Goal: Task Accomplishment & Management: Use online tool/utility

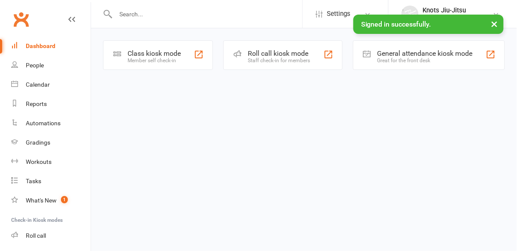
click at [153, 66] on div "Class kiosk mode Member self check-in" at bounding box center [158, 55] width 110 height 30
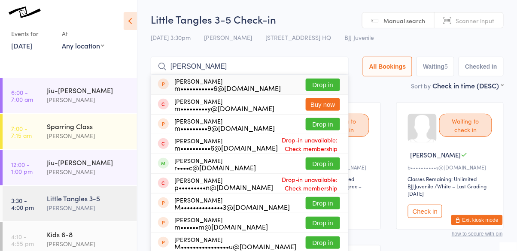
type input "[PERSON_NAME]"
click at [330, 163] on button "Drop in" at bounding box center [323, 164] width 34 height 12
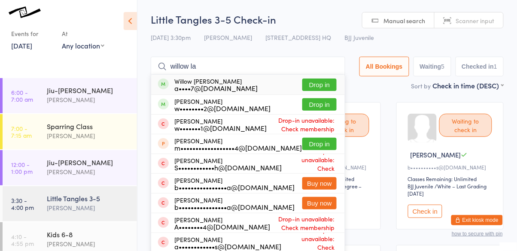
type input "willow la"
click at [215, 85] on div "a••••7@[DOMAIN_NAME]" at bounding box center [215, 88] width 83 height 7
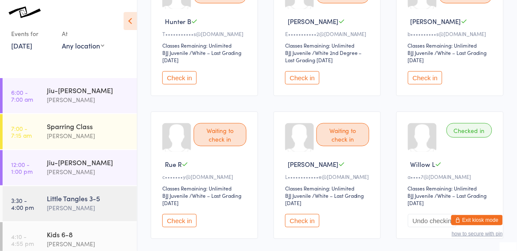
scroll to position [134, 0]
click at [303, 225] on button "Check in" at bounding box center [302, 220] width 34 height 13
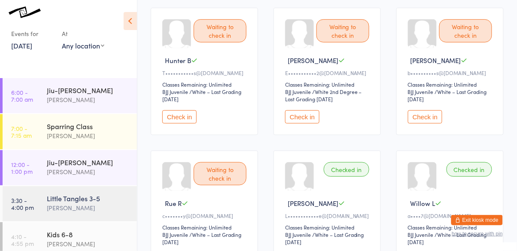
scroll to position [61, 0]
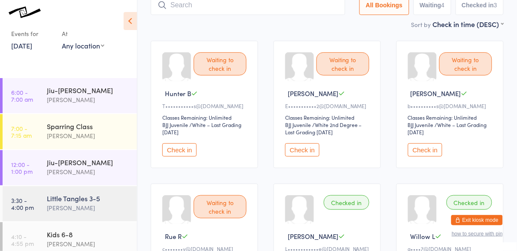
click at [306, 155] on button "Check in" at bounding box center [302, 149] width 34 height 13
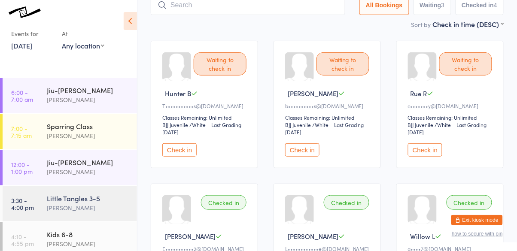
click at [309, 155] on button "Check in" at bounding box center [302, 149] width 34 height 13
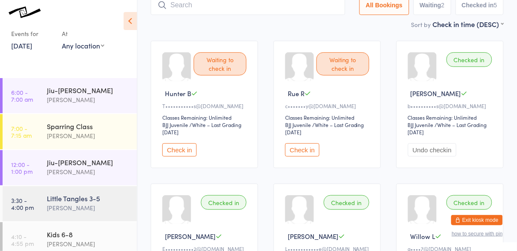
scroll to position [66, 0]
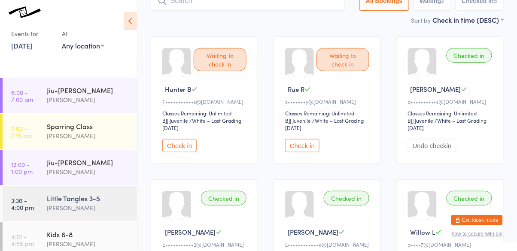
click at [93, 212] on div "[PERSON_NAME]" at bounding box center [88, 208] width 83 height 10
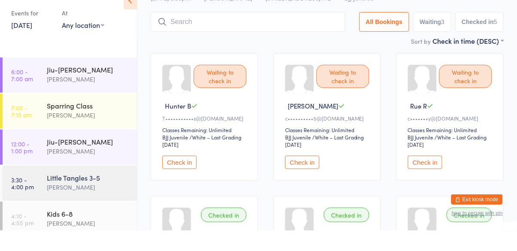
scroll to position [33, 0]
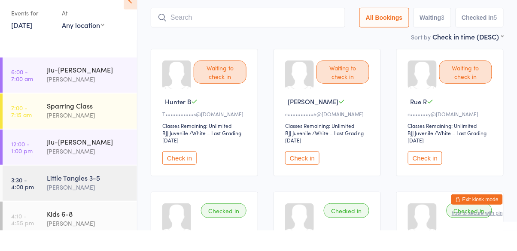
click at [306, 181] on button "Check in" at bounding box center [302, 178] width 34 height 13
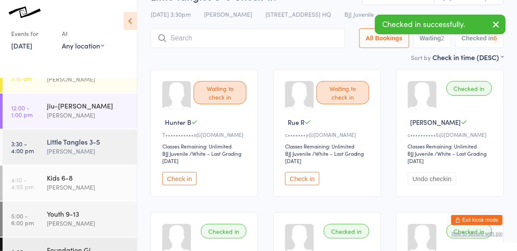
scroll to position [60, 0]
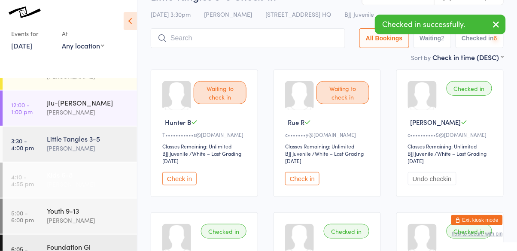
click at [81, 182] on div "[PERSON_NAME]" at bounding box center [88, 185] width 83 height 10
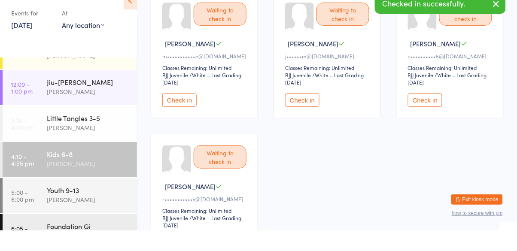
click at [426, 126] on button "Check in" at bounding box center [425, 120] width 34 height 13
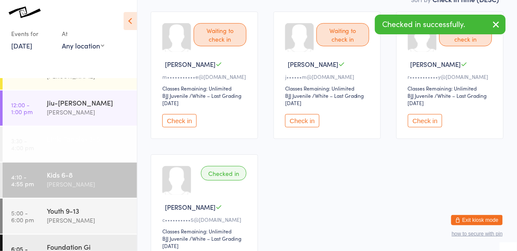
click at [107, 148] on div "[PERSON_NAME]" at bounding box center [88, 148] width 83 height 10
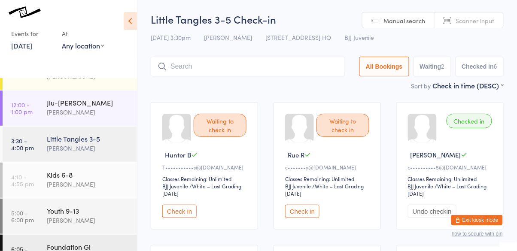
click at [189, 213] on button "Check in" at bounding box center [179, 211] width 34 height 13
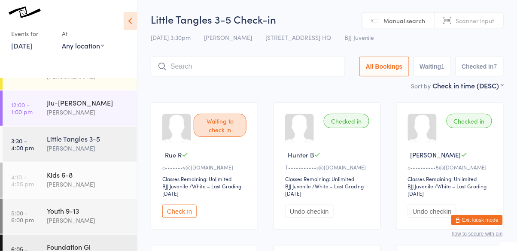
click at [177, 216] on button "Check in" at bounding box center [179, 211] width 34 height 13
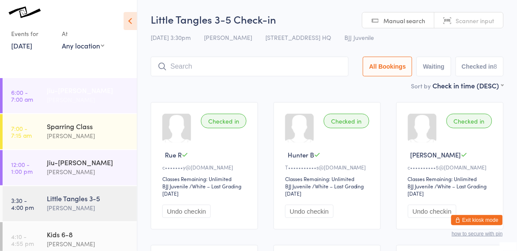
click at [53, 88] on div "Jiu-[PERSON_NAME]" at bounding box center [88, 89] width 83 height 9
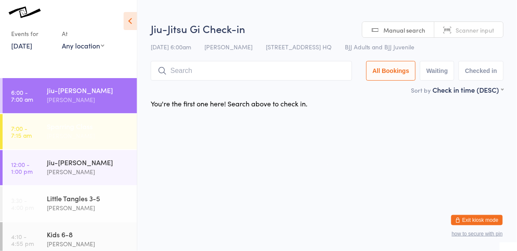
click at [38, 127] on link "7:00 - 7:15 am Sparring Class [PERSON_NAME]" at bounding box center [70, 131] width 134 height 35
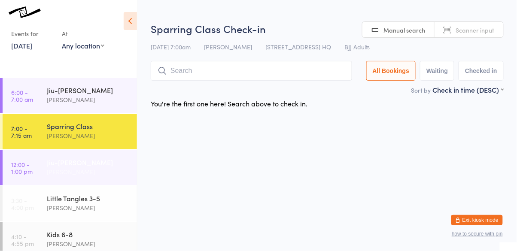
click at [40, 152] on link "12:00 - 1:00 pm Jiu-Jitsu Gi [PERSON_NAME]" at bounding box center [70, 167] width 134 height 35
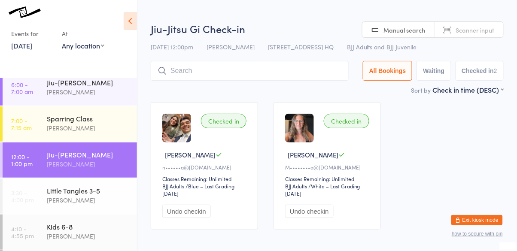
scroll to position [37, 0]
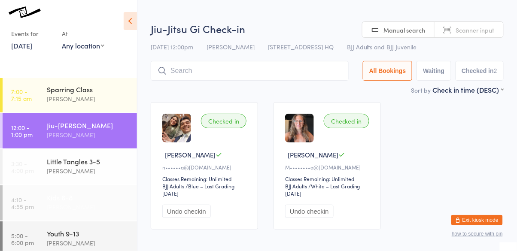
click at [41, 199] on link "4:10 - 4:55 pm Kids 6-8 [PERSON_NAME]" at bounding box center [70, 203] width 134 height 35
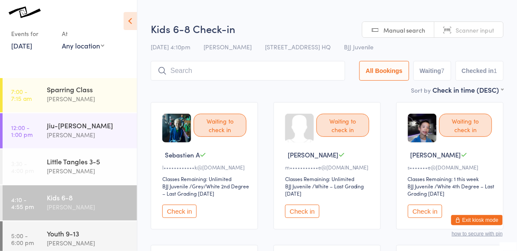
click at [180, 217] on button "Check in" at bounding box center [179, 211] width 34 height 13
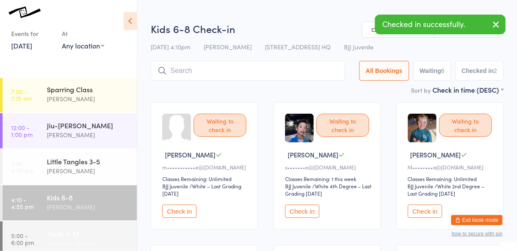
click at [51, 232] on div "Youth 9-13" at bounding box center [88, 233] width 83 height 9
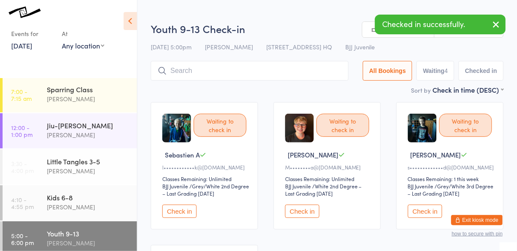
click at [184, 208] on button "Check in" at bounding box center [179, 211] width 34 height 13
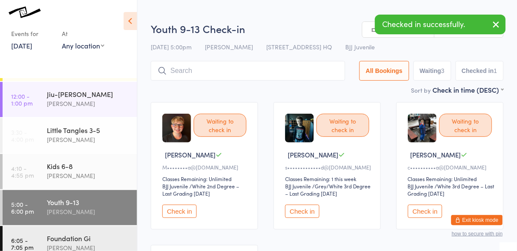
scroll to position [83, 0]
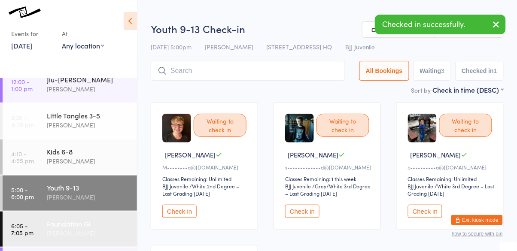
click at [48, 225] on div "Foundation Gi" at bounding box center [88, 223] width 83 height 9
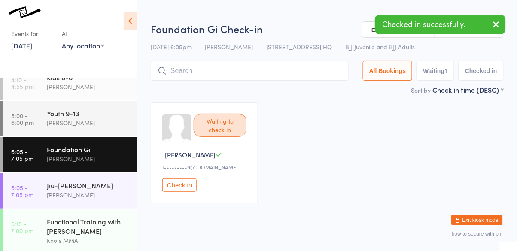
scroll to position [159, 0]
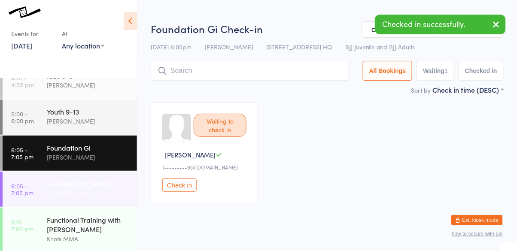
click at [45, 185] on link "6:05 - 7:05 pm Jiu-[PERSON_NAME]" at bounding box center [70, 189] width 134 height 35
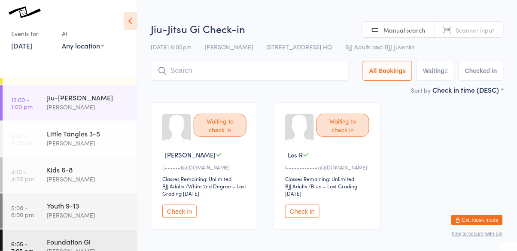
scroll to position [64, 0]
click at [49, 171] on div "Kids 6-8" at bounding box center [88, 169] width 83 height 9
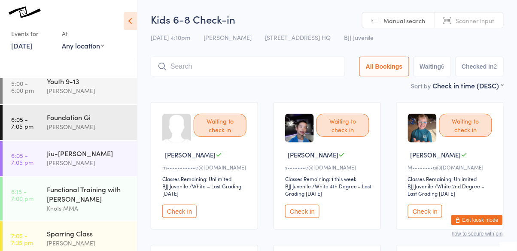
scroll to position [196, 0]
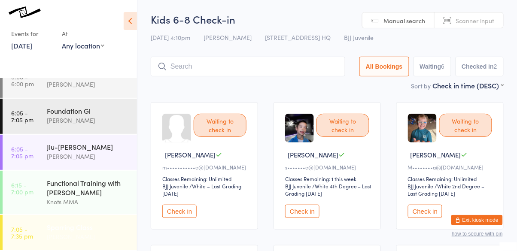
click at [43, 218] on link "7:05 - 7:35 pm Sparring Class [PERSON_NAME]" at bounding box center [70, 232] width 134 height 35
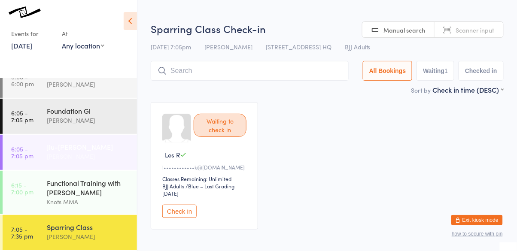
click at [42, 160] on link "6:05 - 7:05 pm Jiu-[PERSON_NAME]" at bounding box center [70, 152] width 134 height 35
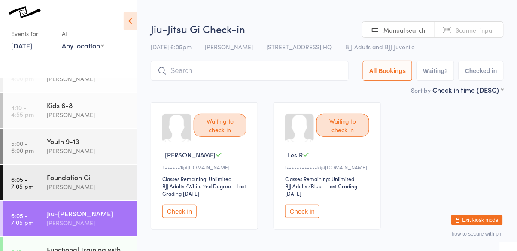
scroll to position [128, 0]
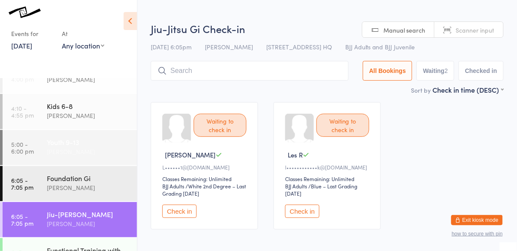
click at [43, 152] on link "5:00 - 6:00 pm Youth 9-13 [PERSON_NAME]" at bounding box center [70, 147] width 134 height 35
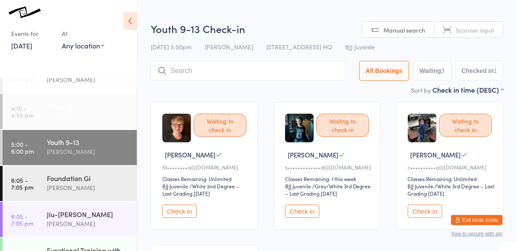
click at [38, 107] on link "4:10 - 4:55 pm Kids 6-8 [PERSON_NAME]" at bounding box center [70, 111] width 134 height 35
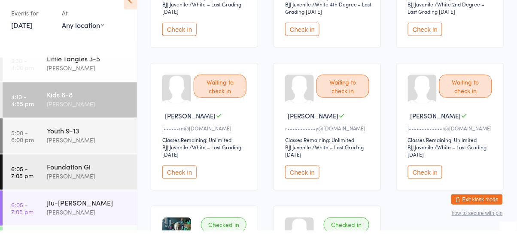
scroll to position [162, 0]
click at [312, 191] on button "Check in" at bounding box center [302, 192] width 34 height 13
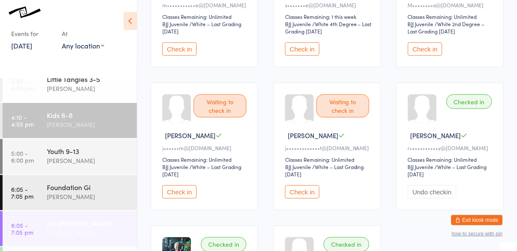
click at [76, 220] on div "Jiu-[PERSON_NAME]" at bounding box center [88, 223] width 83 height 9
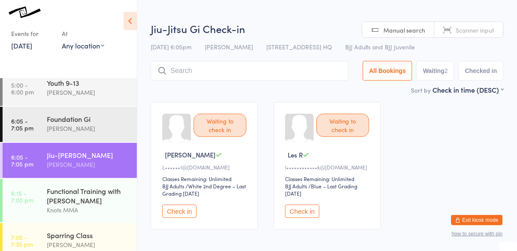
scroll to position [196, 0]
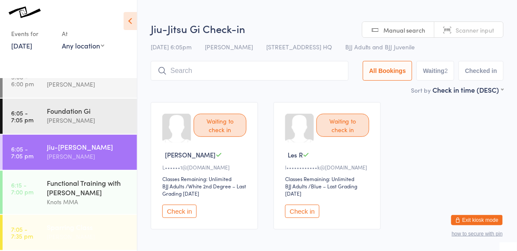
click at [82, 223] on div "Sparring Class" at bounding box center [88, 227] width 83 height 9
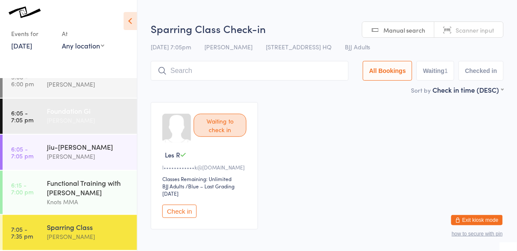
click at [85, 118] on div "[PERSON_NAME]" at bounding box center [88, 121] width 83 height 10
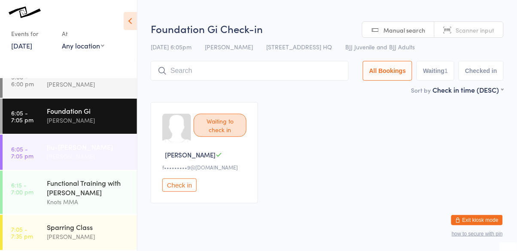
click at [76, 152] on div "[PERSON_NAME]" at bounding box center [88, 157] width 83 height 10
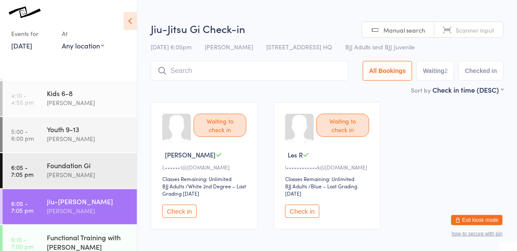
scroll to position [137, 0]
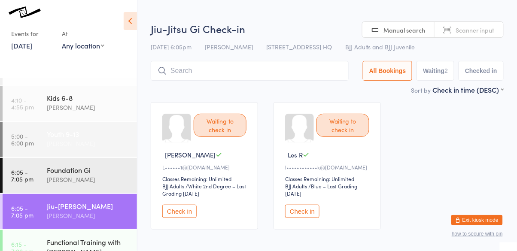
click at [61, 140] on div "[PERSON_NAME]" at bounding box center [88, 144] width 83 height 10
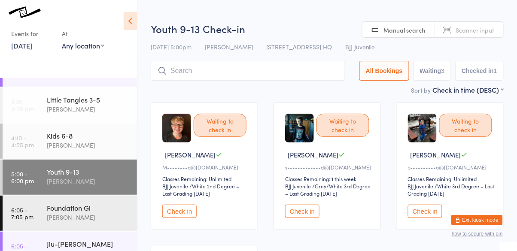
scroll to position [99, 0]
click at [65, 144] on div "[PERSON_NAME]" at bounding box center [88, 145] width 83 height 10
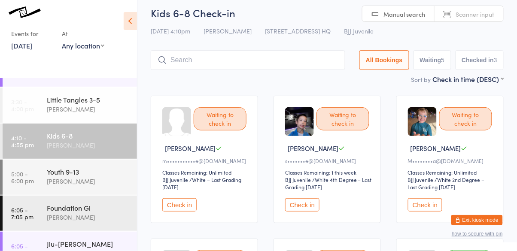
scroll to position [3, 0]
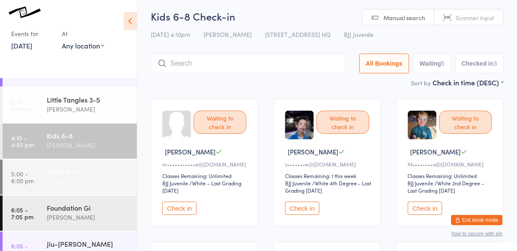
click at [87, 175] on div "Youth 9-13" at bounding box center [88, 171] width 83 height 9
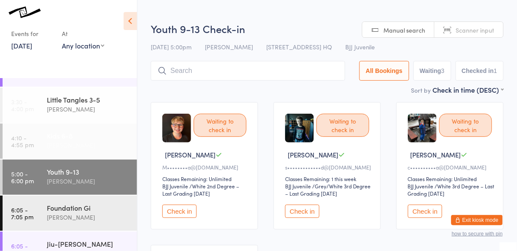
click at [93, 142] on div "[PERSON_NAME]" at bounding box center [88, 145] width 83 height 10
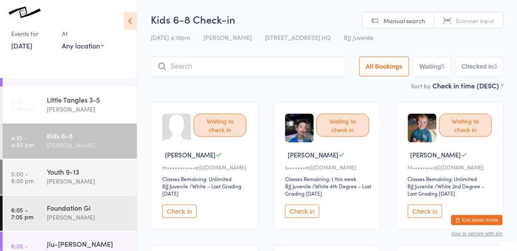
click at [189, 208] on button "Check in" at bounding box center [179, 211] width 34 height 13
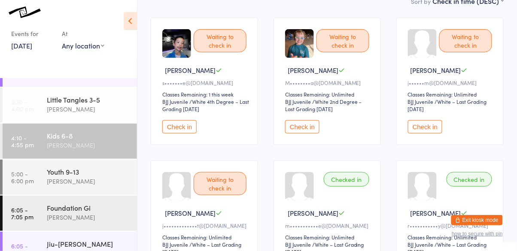
scroll to position [89, 0]
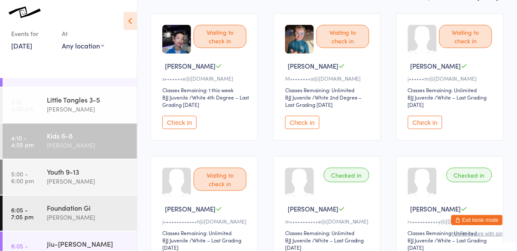
click at [299, 121] on button "Check in" at bounding box center [302, 122] width 34 height 13
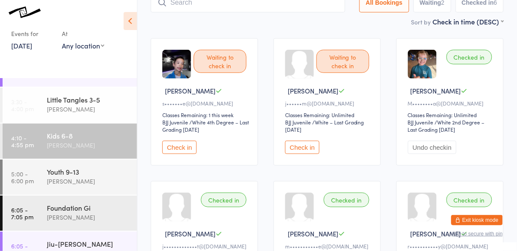
scroll to position [0, 0]
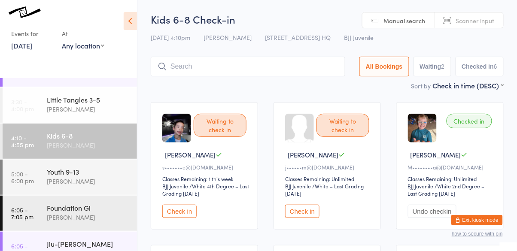
click at [296, 69] on input "search" at bounding box center [248, 67] width 195 height 20
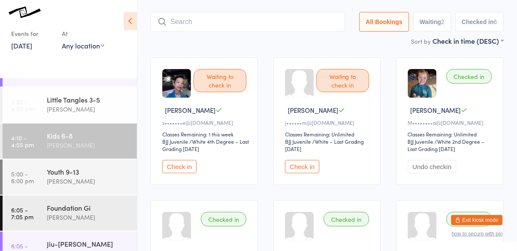
scroll to position [57, 0]
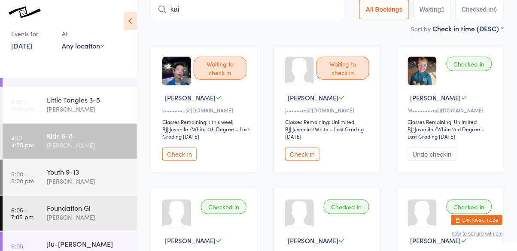
type input "kai"
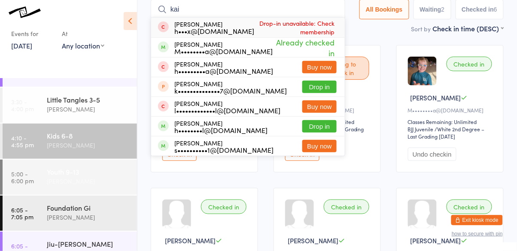
click at [107, 178] on div "[PERSON_NAME]" at bounding box center [88, 182] width 83 height 10
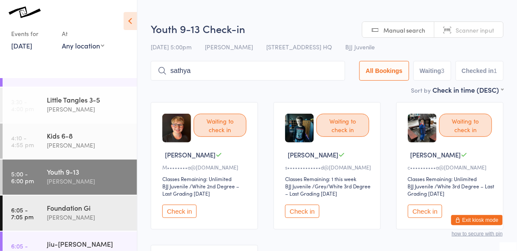
type input "sathya"
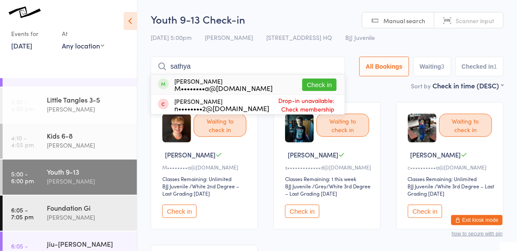
click at [326, 91] on button "Check in" at bounding box center [319, 85] width 34 height 12
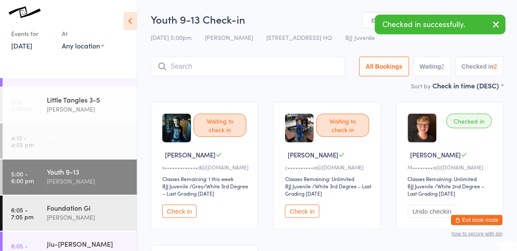
click at [37, 142] on link "4:10 - 4:55 pm Kids 6-8 [PERSON_NAME]" at bounding box center [70, 141] width 134 height 35
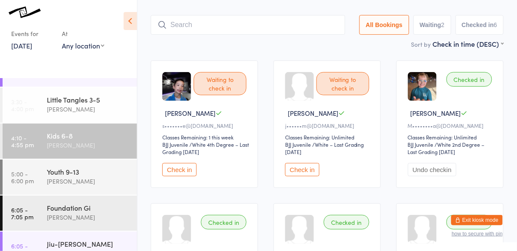
scroll to position [41, 0]
click at [92, 168] on div "Youth 9-13" at bounding box center [88, 171] width 83 height 9
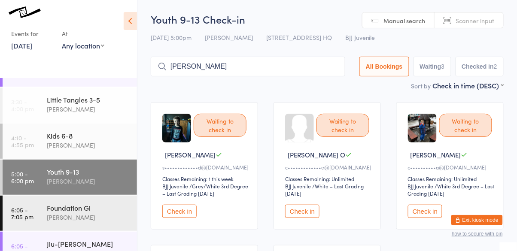
type input "[PERSON_NAME]"
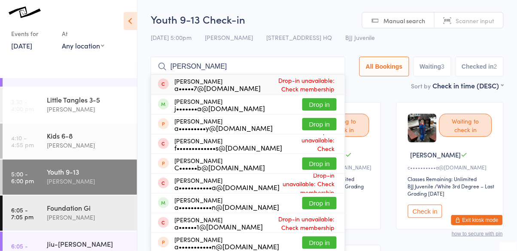
click at [329, 107] on button "Drop in" at bounding box center [319, 104] width 34 height 12
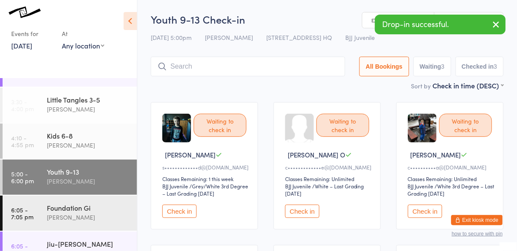
click at [211, 69] on input "search" at bounding box center [248, 67] width 195 height 20
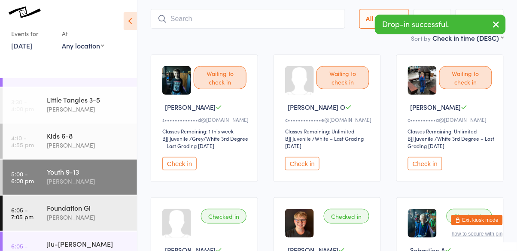
scroll to position [57, 0]
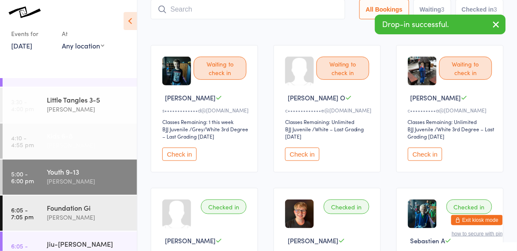
click at [77, 141] on div "[PERSON_NAME]" at bounding box center [88, 145] width 83 height 10
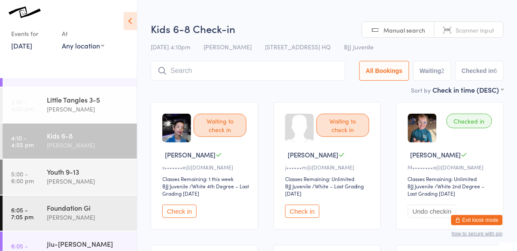
click at [185, 213] on button "Check in" at bounding box center [179, 211] width 34 height 13
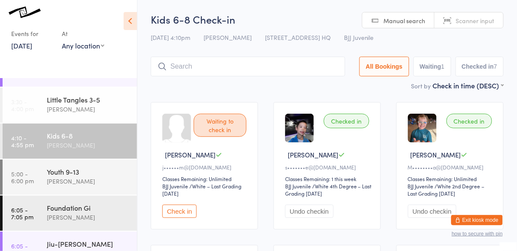
click at [180, 75] on input "search" at bounding box center [248, 67] width 195 height 20
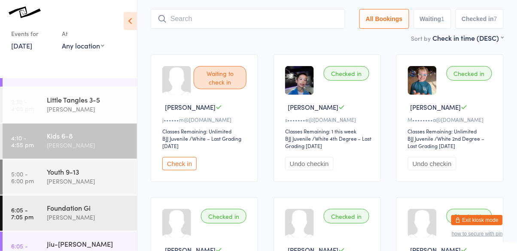
scroll to position [57, 0]
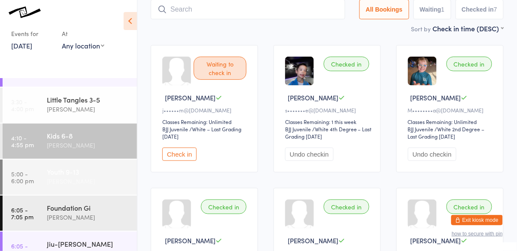
click at [21, 180] on time "5:00 - 6:00 pm" at bounding box center [22, 178] width 23 height 14
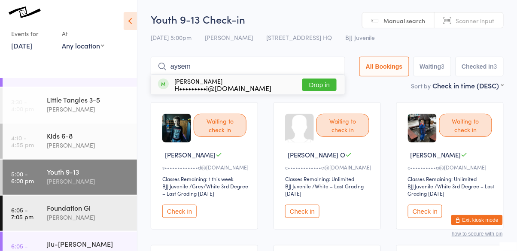
type input "aysem"
click at [330, 84] on button "Drop in" at bounding box center [319, 85] width 34 height 12
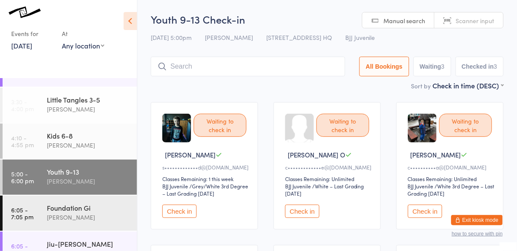
click at [330, 84] on div "Sort by Check in time (DESC) First name (ASC) First name (DESC) Last name (ASC)…" at bounding box center [327, 85] width 353 height 9
click at [329, 86] on div "Sort by Check in time (DESC) First name (ASC) First name (DESC) Last name (ASC)…" at bounding box center [327, 85] width 353 height 9
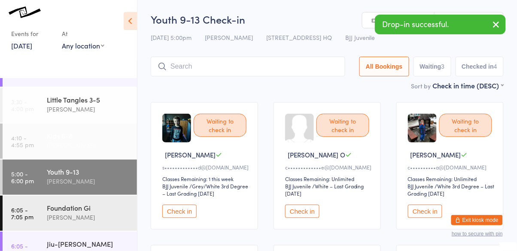
click at [37, 148] on link "4:10 - 4:55 pm Kids 6-8 [PERSON_NAME]" at bounding box center [70, 141] width 134 height 35
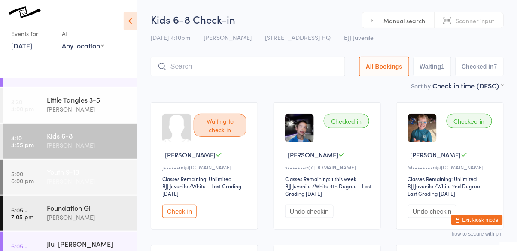
click at [78, 176] on div "Youth 9-13" at bounding box center [88, 171] width 83 height 9
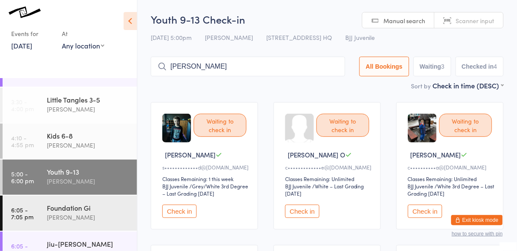
type input "[PERSON_NAME]"
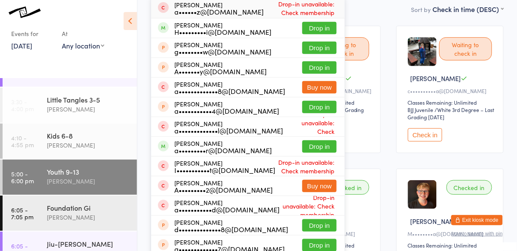
scroll to position [76, 0]
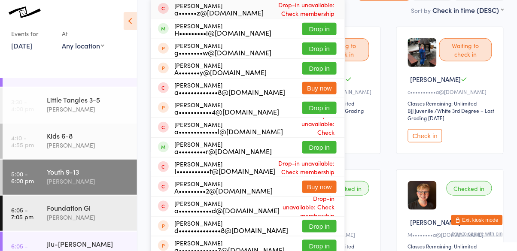
click at [329, 31] on button "Drop in" at bounding box center [319, 29] width 34 height 12
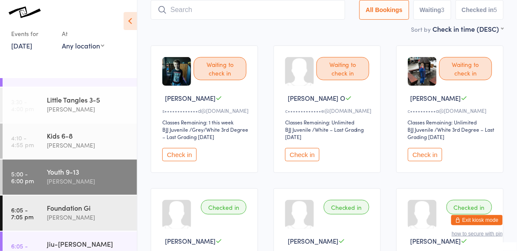
click at [302, 161] on button "Check in" at bounding box center [302, 154] width 34 height 13
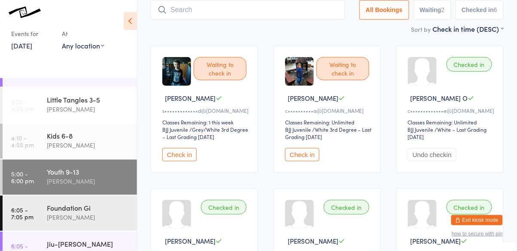
click at [257, 27] on div "Sort by Check in time (DESC) First name (ASC) First name (DESC) Last name (ASC)…" at bounding box center [327, 28] width 353 height 9
click at [268, 11] on input "search" at bounding box center [248, 10] width 195 height 20
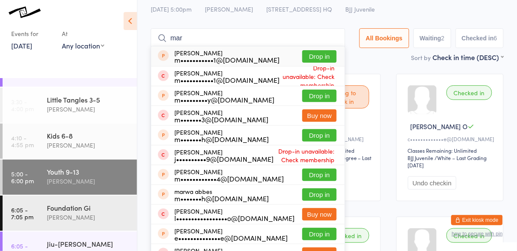
scroll to position [0, 0]
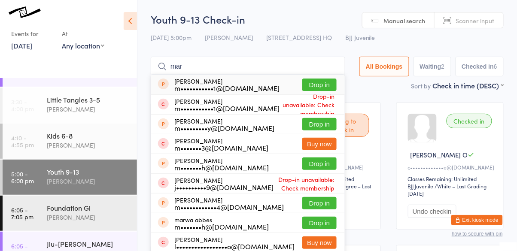
click at [433, 44] on div "[DATE] 5:00pm [PERSON_NAME][GEOGRAPHIC_DATA][STREET_ADDRESS]" at bounding box center [327, 37] width 353 height 14
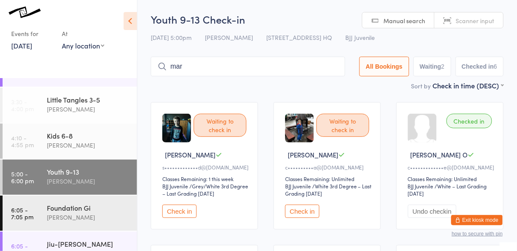
click at [215, 65] on input "mar" at bounding box center [248, 67] width 195 height 20
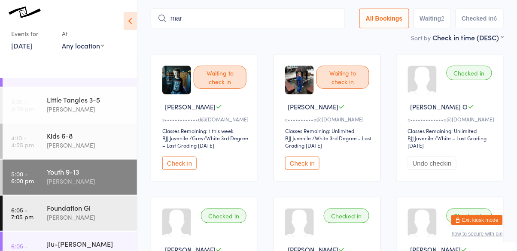
scroll to position [57, 0]
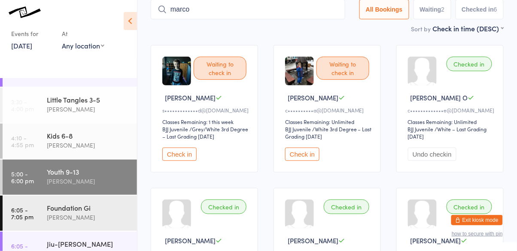
type input "marco"
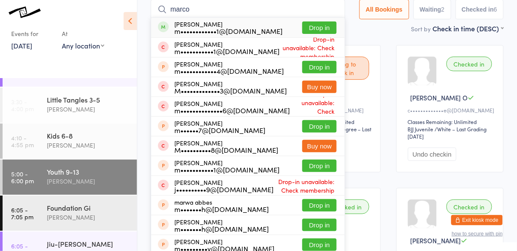
click at [324, 31] on button "Drop in" at bounding box center [319, 27] width 34 height 12
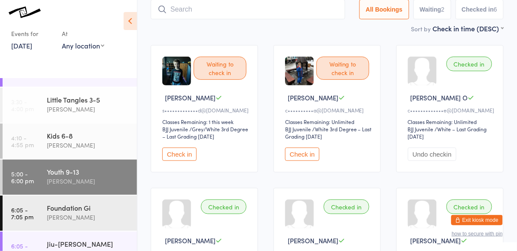
scroll to position [57, 0]
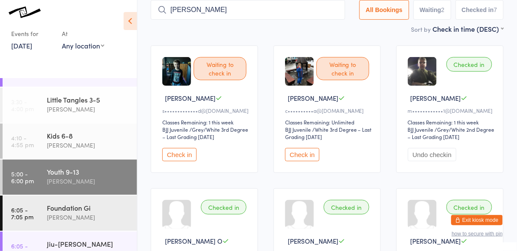
type input "[PERSON_NAME]"
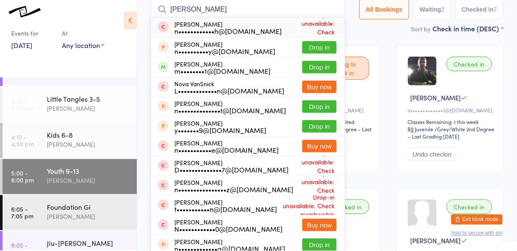
click at [327, 72] on button "Drop in" at bounding box center [319, 67] width 34 height 12
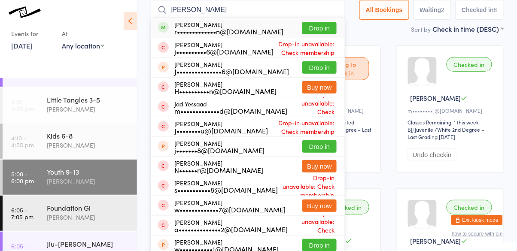
type input "[PERSON_NAME]"
click at [318, 34] on button "Drop in" at bounding box center [319, 28] width 34 height 12
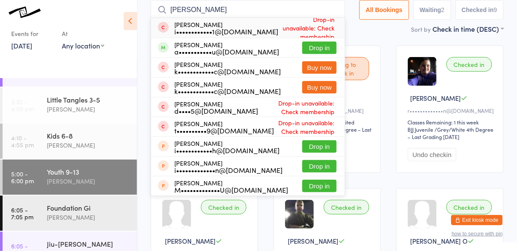
type input "[PERSON_NAME]"
click at [335, 46] on button "Drop in" at bounding box center [319, 48] width 34 height 12
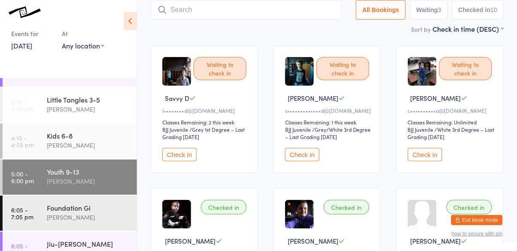
click at [189, 154] on button "Check in" at bounding box center [179, 154] width 34 height 13
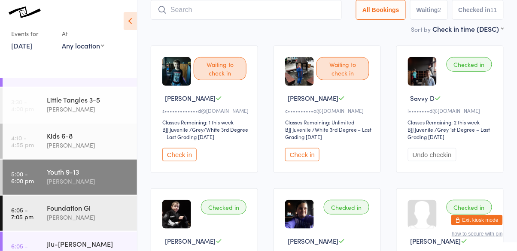
click at [320, 11] on input "search" at bounding box center [246, 10] width 191 height 20
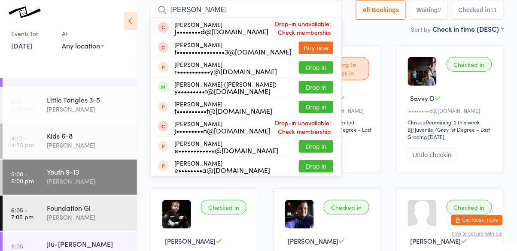
type input "[PERSON_NAME]"
click at [323, 93] on button "Drop in" at bounding box center [316, 87] width 34 height 12
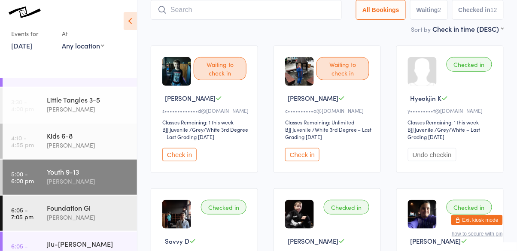
click at [188, 149] on button "Check in" at bounding box center [179, 154] width 34 height 13
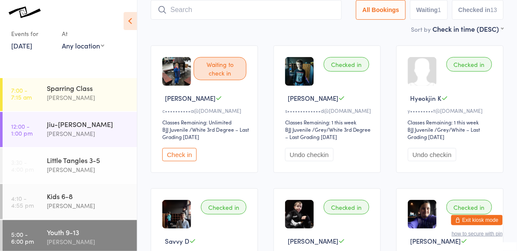
scroll to position [38, 0]
click at [32, 44] on link "[DATE]" at bounding box center [21, 45] width 21 height 9
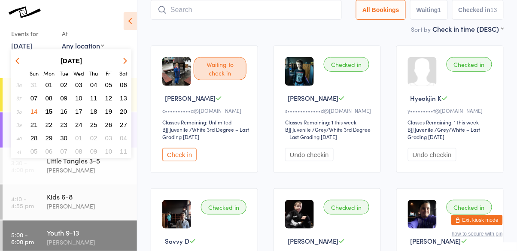
click at [67, 113] on span "16" at bounding box center [63, 111] width 7 height 7
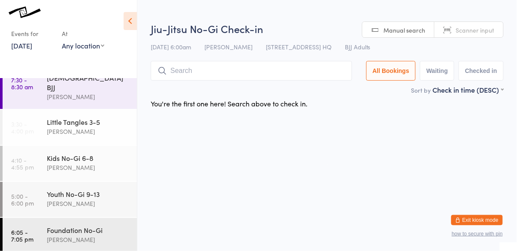
scroll to position [84, 0]
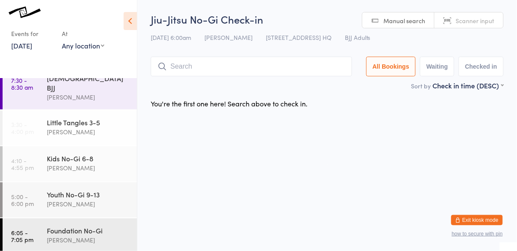
click at [32, 48] on link "[DATE]" at bounding box center [21, 45] width 21 height 9
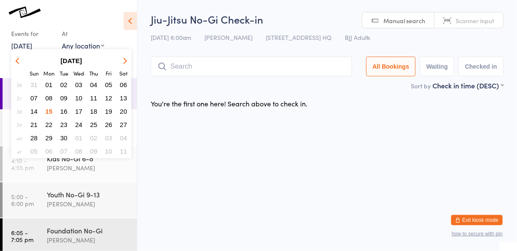
click at [81, 113] on span "17" at bounding box center [78, 111] width 7 height 7
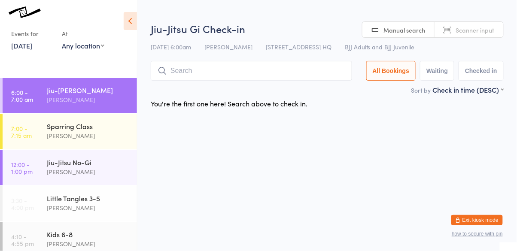
click at [32, 44] on link "[DATE]" at bounding box center [21, 45] width 21 height 9
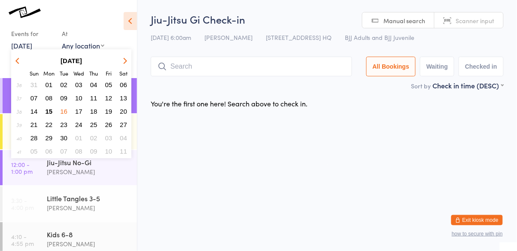
click at [51, 115] on button "15" at bounding box center [49, 112] width 13 height 12
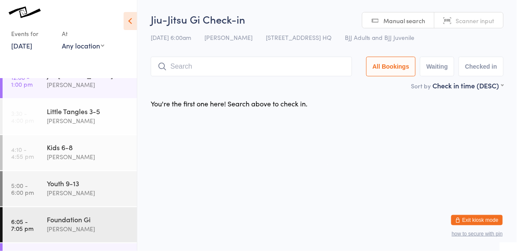
scroll to position [88, 0]
type input "thiago"
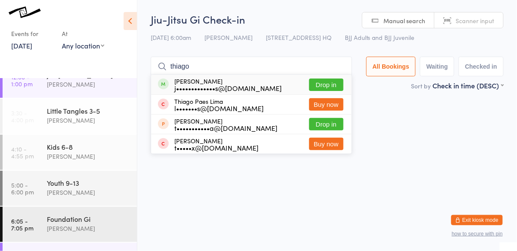
click at [326, 84] on button "Drop in" at bounding box center [326, 85] width 34 height 12
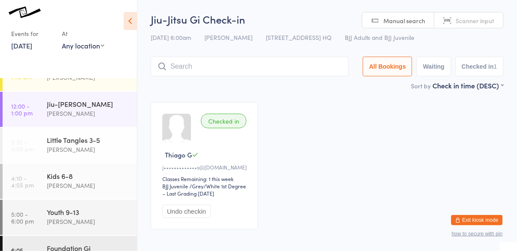
scroll to position [57, 0]
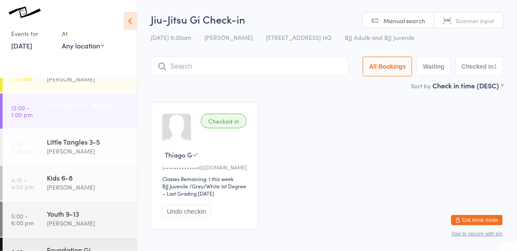
click at [84, 112] on div "[PERSON_NAME]" at bounding box center [88, 115] width 83 height 10
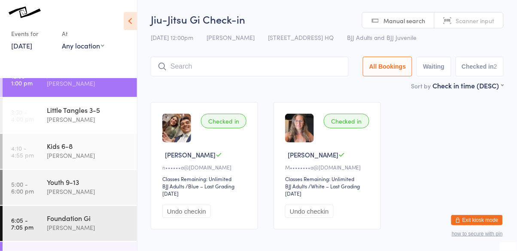
scroll to position [115, 0]
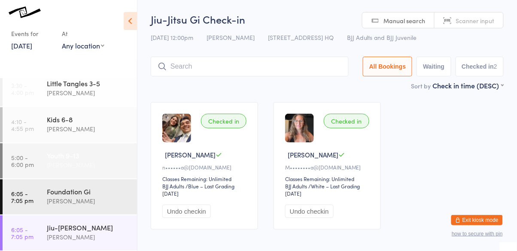
click at [103, 161] on div "[PERSON_NAME]" at bounding box center [88, 165] width 83 height 10
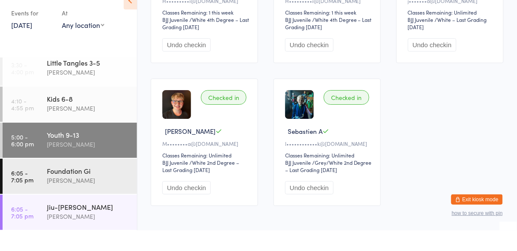
scroll to position [580, 0]
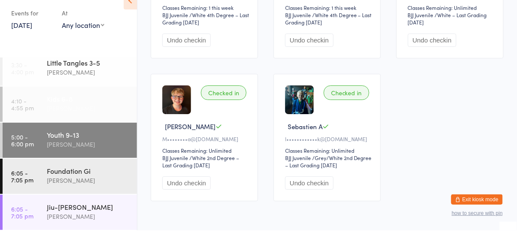
click at [60, 132] on div "[PERSON_NAME]" at bounding box center [88, 129] width 83 height 10
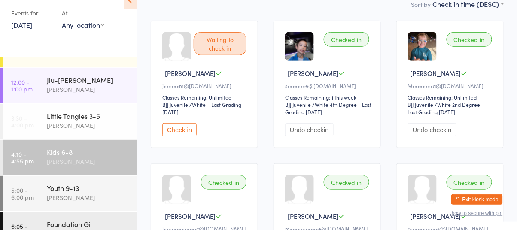
scroll to position [59, 0]
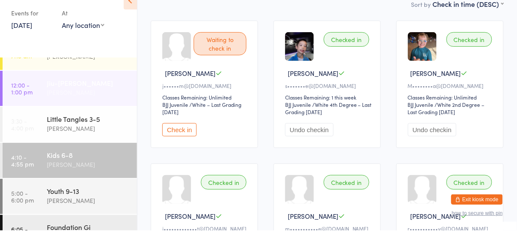
click at [60, 111] on div "[PERSON_NAME]" at bounding box center [88, 113] width 83 height 10
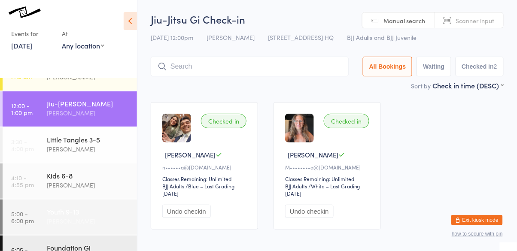
click at [55, 206] on div "Youth 9-13 [PERSON_NAME]" at bounding box center [92, 217] width 90 height 34
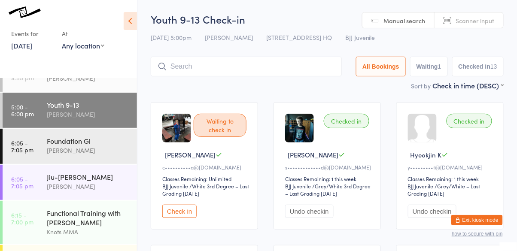
scroll to position [196, 0]
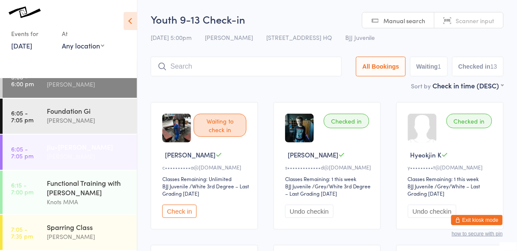
click at [90, 152] on div "[PERSON_NAME]" at bounding box center [88, 157] width 83 height 10
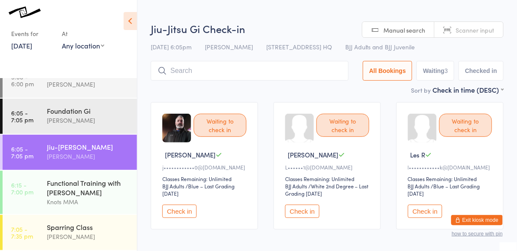
click at [187, 213] on button "Check in" at bounding box center [179, 211] width 34 height 13
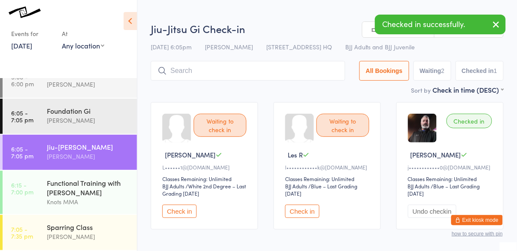
scroll to position [155, 0]
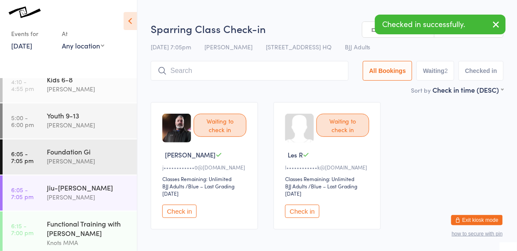
click at [190, 211] on button "Check in" at bounding box center [179, 211] width 34 height 13
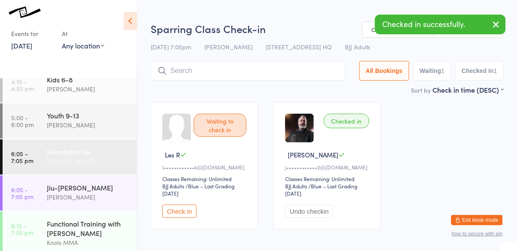
click at [79, 158] on div "[PERSON_NAME]" at bounding box center [88, 161] width 83 height 10
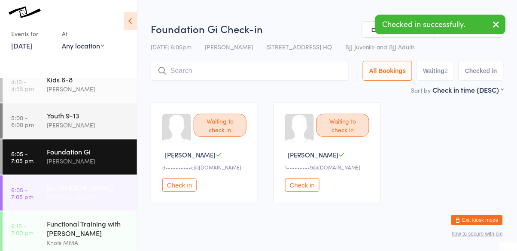
click at [79, 196] on div "[PERSON_NAME]" at bounding box center [88, 197] width 83 height 10
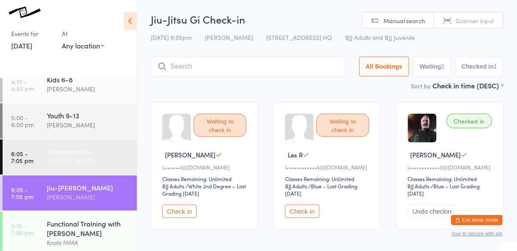
click at [60, 159] on div "[PERSON_NAME]" at bounding box center [88, 161] width 83 height 10
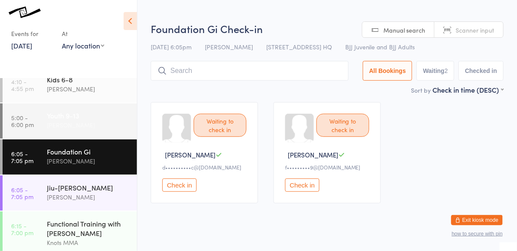
click at [54, 131] on div "Youth 9-13 [PERSON_NAME]" at bounding box center [92, 121] width 90 height 34
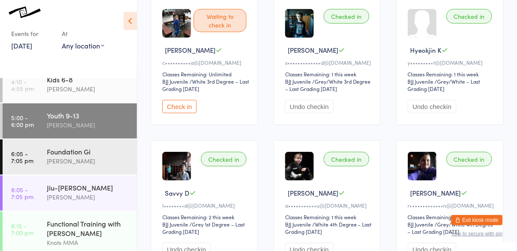
scroll to position [104, 0]
click at [177, 105] on button "Check in" at bounding box center [179, 107] width 34 height 13
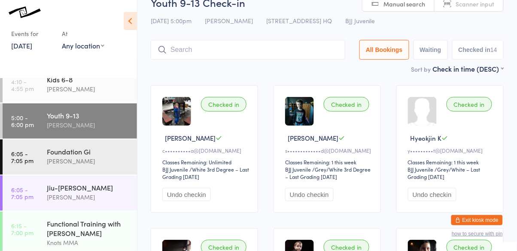
scroll to position [0, 0]
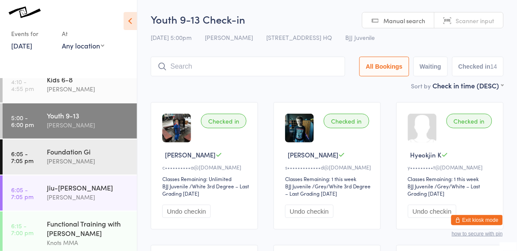
click at [274, 66] on input "search" at bounding box center [248, 67] width 195 height 20
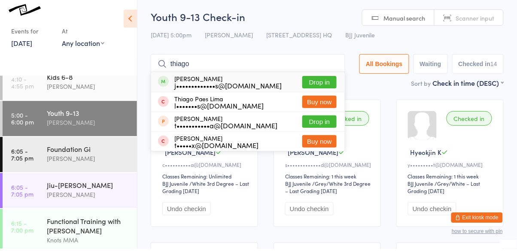
type input "thiago"
click at [260, 87] on div "[PERSON_NAME] j•••••••••••••s@[DOMAIN_NAME] Drop in" at bounding box center [248, 85] width 194 height 20
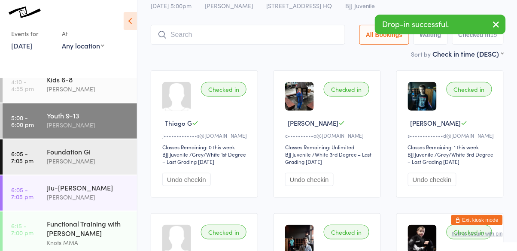
scroll to position [32, 0]
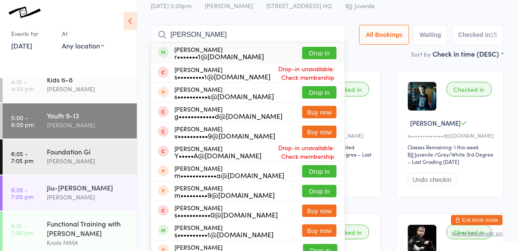
type input "[PERSON_NAME]"
click at [240, 56] on div "r•••••••1@[DOMAIN_NAME]" at bounding box center [219, 56] width 90 height 7
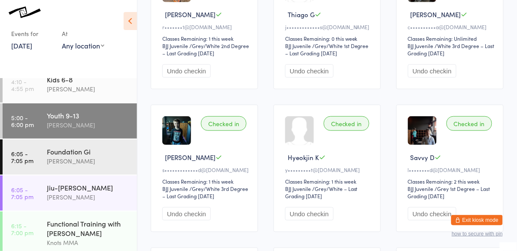
scroll to position [0, 0]
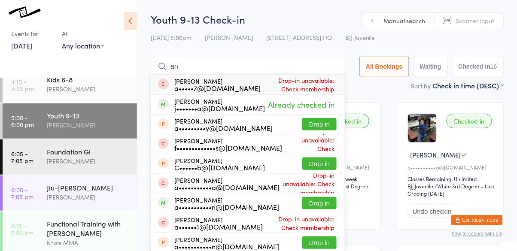
type input "a"
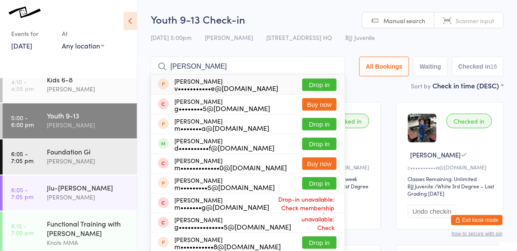
type input "[PERSON_NAME]"
click at [241, 141] on div "[PERSON_NAME] d••••••••••f@[DOMAIN_NAME]" at bounding box center [224, 144] width 100 height 14
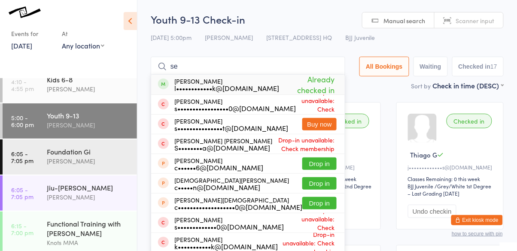
type input "s"
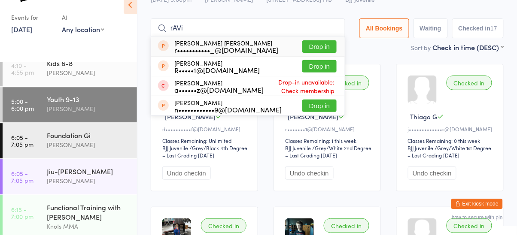
scroll to position [23, 0]
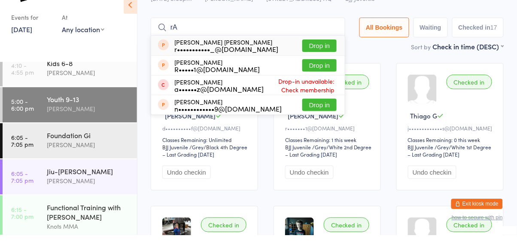
type input "r"
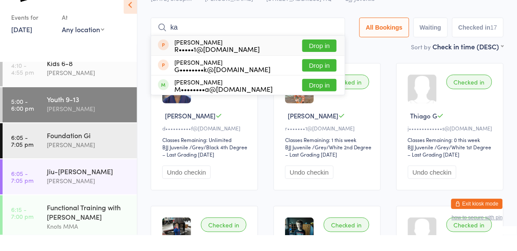
type input "k"
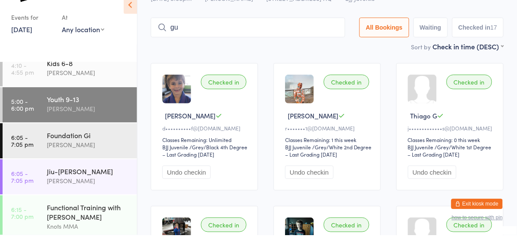
type input "g"
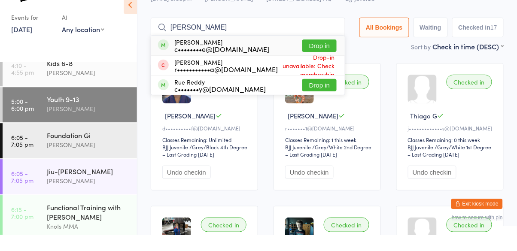
type input "[PERSON_NAME]"
click at [244, 62] on div "c••••••••e@[DOMAIN_NAME]" at bounding box center [221, 65] width 95 height 7
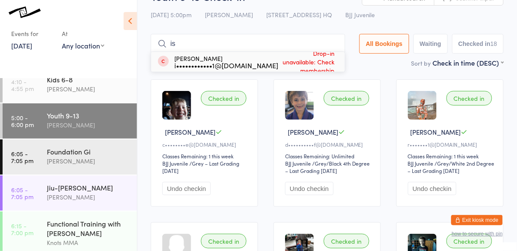
type input "i"
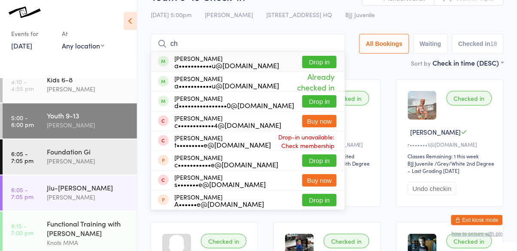
type input "c"
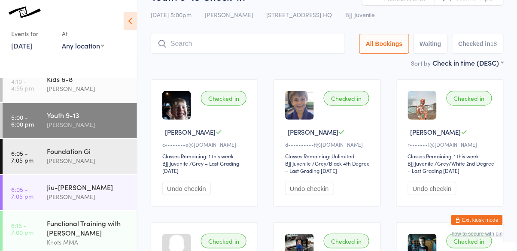
scroll to position [156, 0]
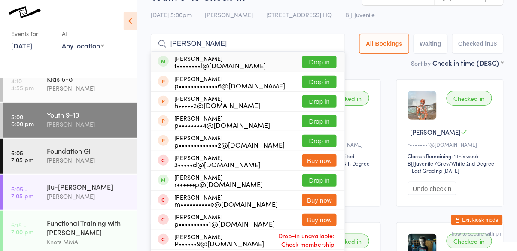
type input "[PERSON_NAME]"
click at [331, 62] on button "Drop in" at bounding box center [319, 62] width 34 height 12
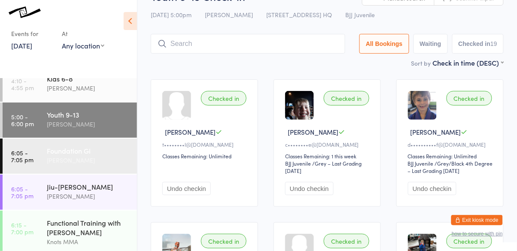
click at [22, 163] on time "6:05 - 7:05 pm" at bounding box center [22, 156] width 22 height 14
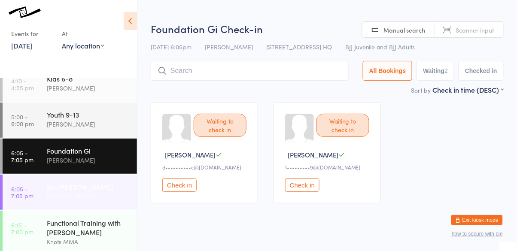
click at [14, 194] on time "6:05 - 7:05 pm" at bounding box center [22, 193] width 22 height 14
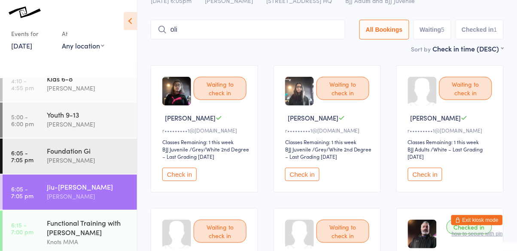
click at [210, 31] on input "oli" at bounding box center [248, 30] width 195 height 20
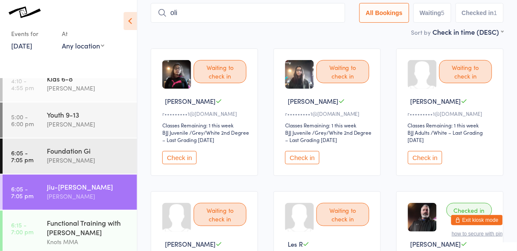
scroll to position [57, 0]
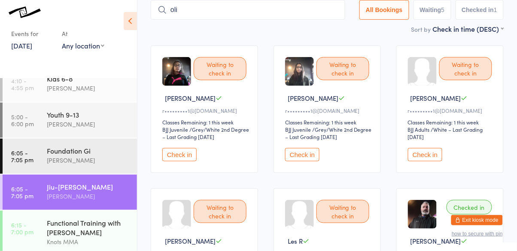
type input "oli"
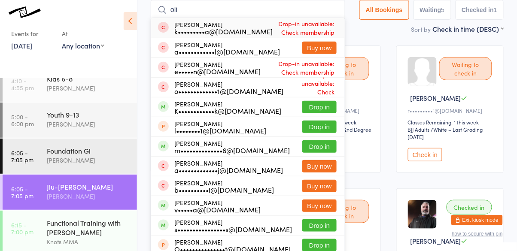
click at [314, 228] on button "Drop in" at bounding box center [319, 226] width 34 height 12
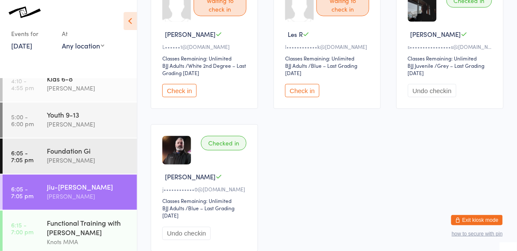
scroll to position [262, 0]
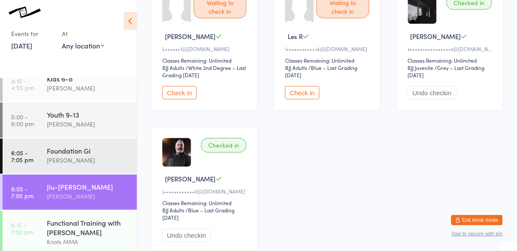
click at [177, 92] on button "Check in" at bounding box center [179, 92] width 34 height 13
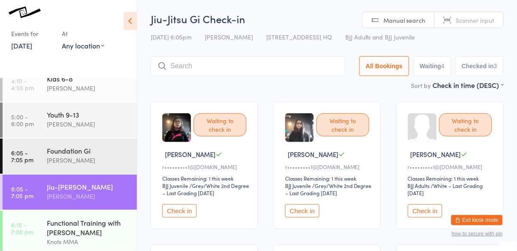
scroll to position [0, 0]
click at [193, 69] on input "search" at bounding box center [248, 67] width 195 height 20
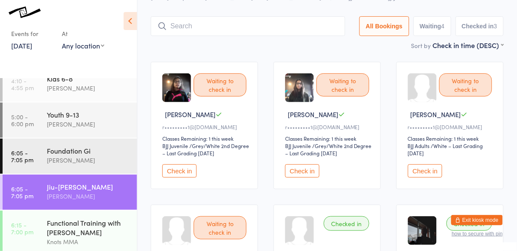
scroll to position [57, 0]
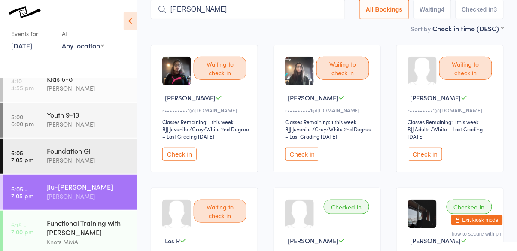
type input "[PERSON_NAME]"
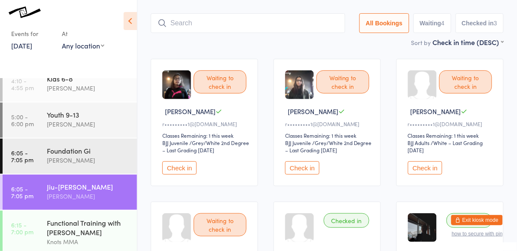
scroll to position [0, 0]
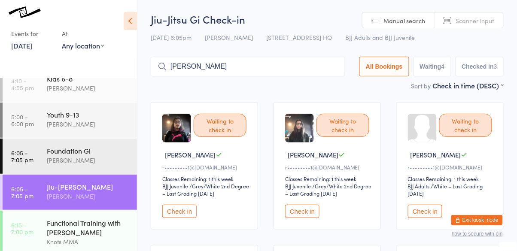
type input "[PERSON_NAME]"
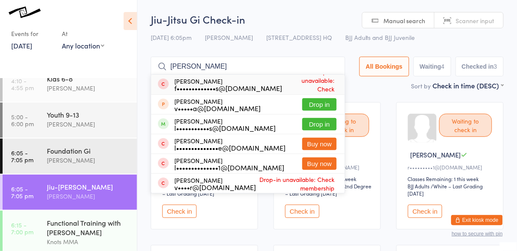
type input "[PERSON_NAME]"
click at [326, 125] on button "Drop in" at bounding box center [319, 124] width 34 height 12
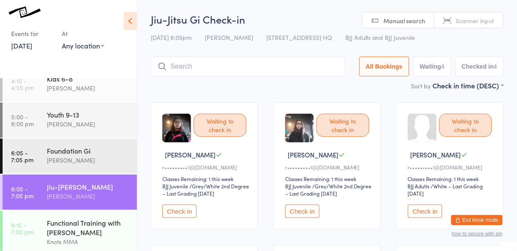
click at [183, 216] on button "Check in" at bounding box center [179, 211] width 34 height 13
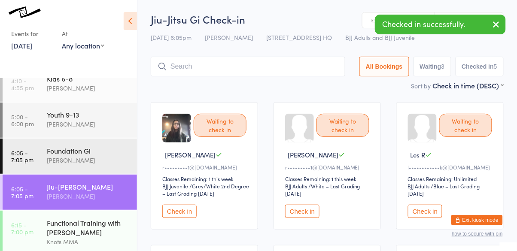
click at [186, 217] on button "Check in" at bounding box center [179, 211] width 34 height 13
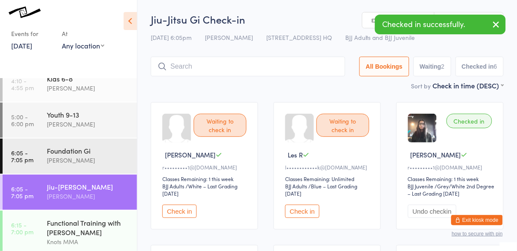
click at [168, 207] on button "Check in" at bounding box center [179, 211] width 34 height 13
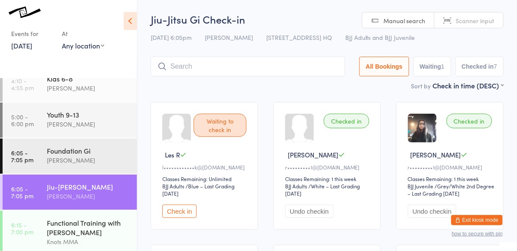
click at [184, 213] on button "Check in" at bounding box center [179, 211] width 34 height 13
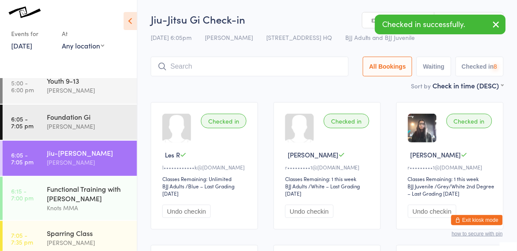
scroll to position [196, 0]
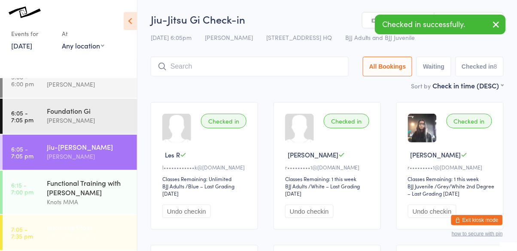
click at [67, 231] on div "Sparring Class" at bounding box center [88, 227] width 83 height 9
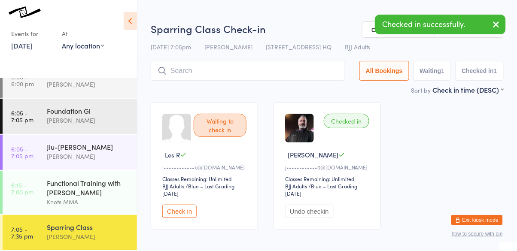
click at [179, 206] on button "Check in" at bounding box center [179, 211] width 34 height 13
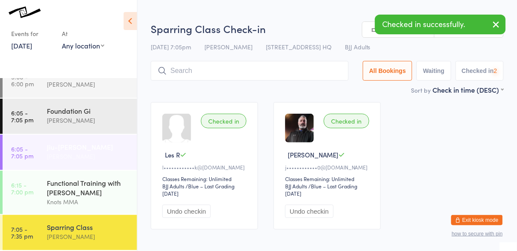
click at [80, 152] on div "[PERSON_NAME]" at bounding box center [88, 157] width 83 height 10
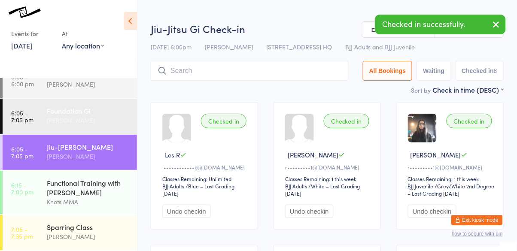
click at [73, 108] on div "Foundation Gi" at bounding box center [88, 110] width 83 height 9
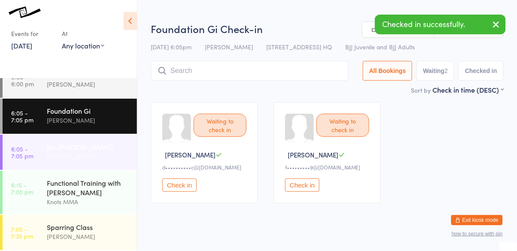
click at [67, 159] on div "[PERSON_NAME]" at bounding box center [88, 157] width 83 height 10
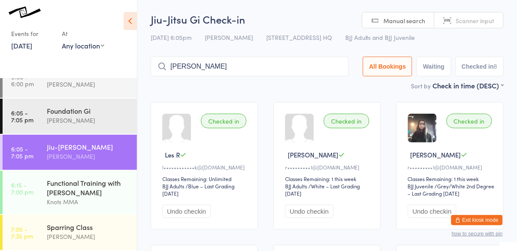
type input "[PERSON_NAME]"
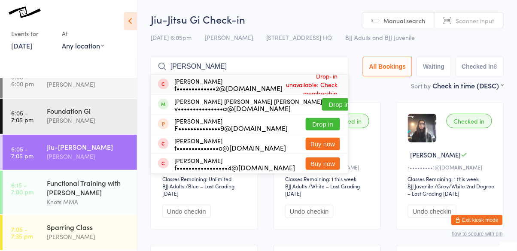
click at [332, 105] on button "Drop in" at bounding box center [339, 104] width 34 height 12
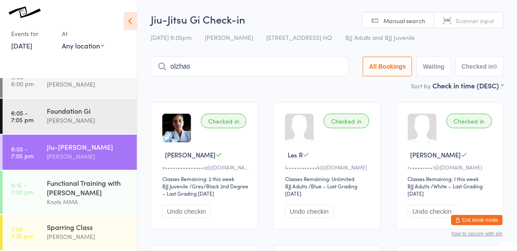
type input "olzhas"
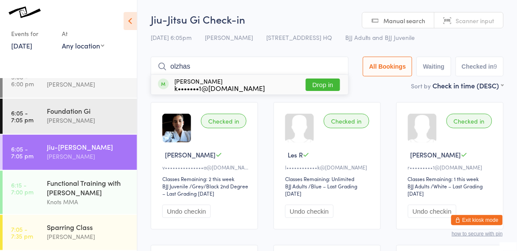
click at [335, 88] on button "Drop in" at bounding box center [323, 85] width 34 height 12
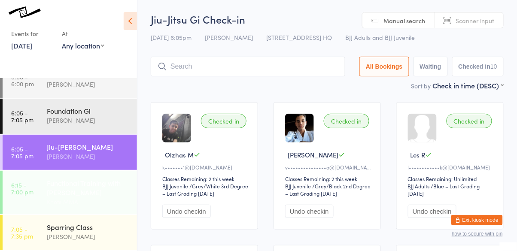
click at [44, 177] on link "6:15 - 7:00 pm Functional Training with [PERSON_NAME] MMA" at bounding box center [70, 192] width 134 height 43
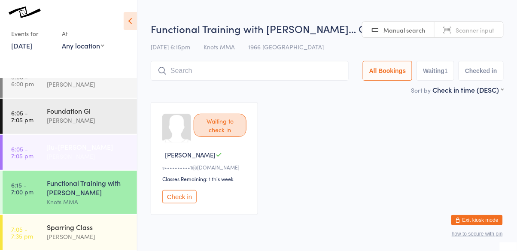
click at [33, 154] on time "6:05 - 7:05 pm" at bounding box center [22, 153] width 22 height 14
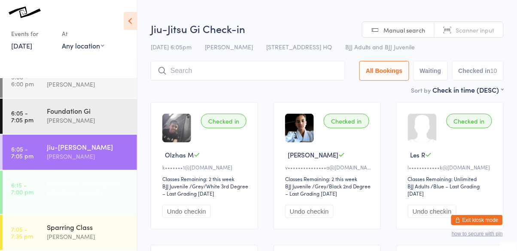
click at [39, 180] on link "6:15 - 7:00 pm Functional Training with [PERSON_NAME] MMA" at bounding box center [70, 192] width 134 height 43
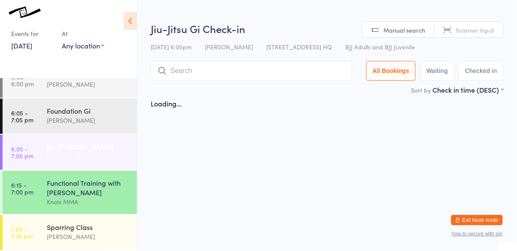
click at [38, 154] on link "6:05 - 7:05 pm Jiu-[PERSON_NAME]" at bounding box center [70, 152] width 134 height 35
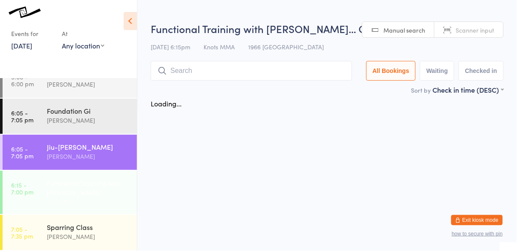
click at [42, 184] on link "6:15 - 7:00 pm Functional Training with [PERSON_NAME] MMA" at bounding box center [70, 192] width 134 height 43
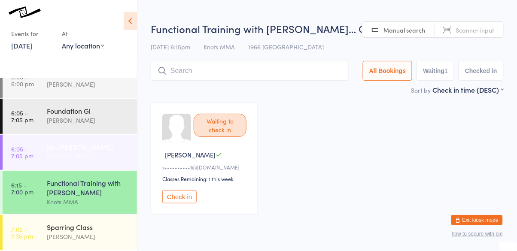
click at [41, 153] on link "6:05 - 7:05 pm Jiu-[PERSON_NAME]" at bounding box center [70, 152] width 134 height 35
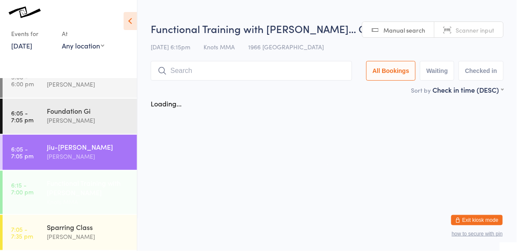
click at [46, 188] on link "6:15 - 7:00 pm Functional Training with [PERSON_NAME] MMA" at bounding box center [70, 192] width 134 height 43
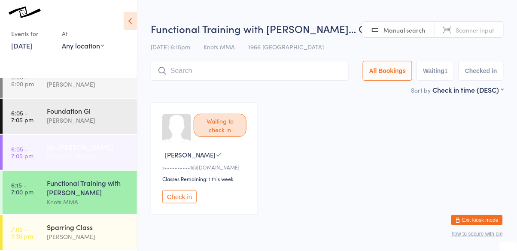
click at [32, 159] on time "6:05 - 7:05 pm" at bounding box center [22, 153] width 22 height 14
